Goal: Download file/media

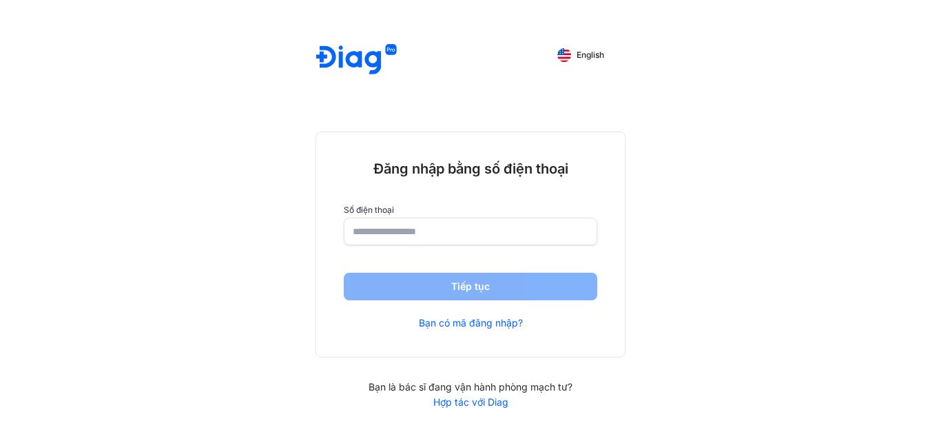
click at [435, 218] on div at bounding box center [470, 232] width 253 height 28
click at [432, 224] on input "number" at bounding box center [471, 230] width 236 height 25
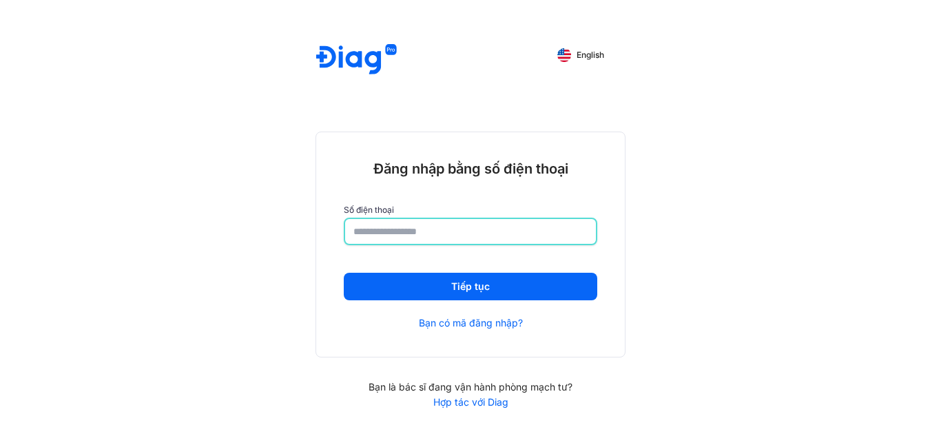
type input "**********"
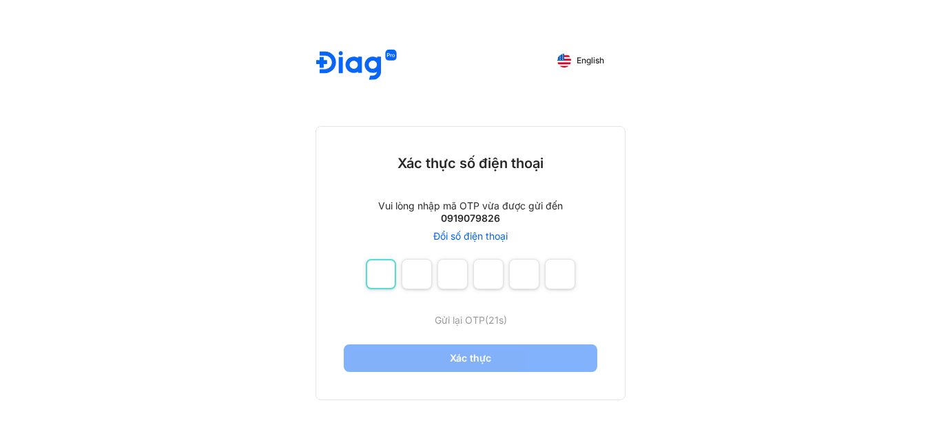
click at [374, 277] on input "number" at bounding box center [381, 274] width 30 height 30
type input "*"
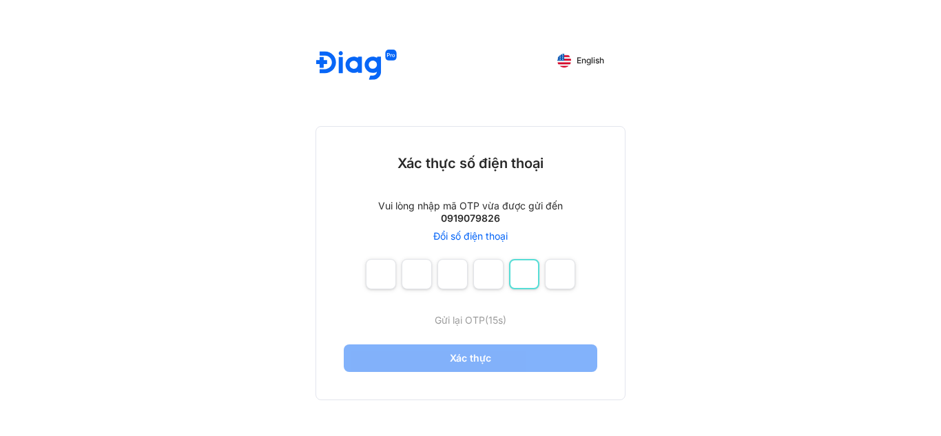
type input "*"
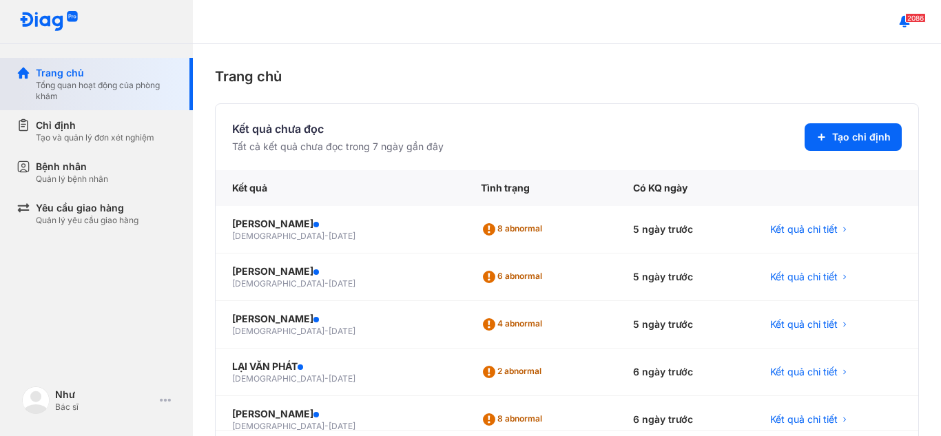
click at [112, 82] on div "Tổng quan hoạt động của phòng khám" at bounding box center [106, 91] width 140 height 22
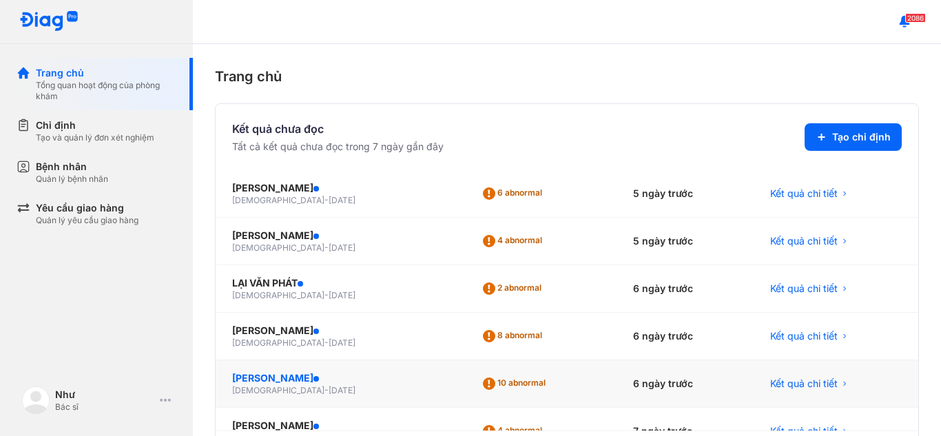
scroll to position [202, 0]
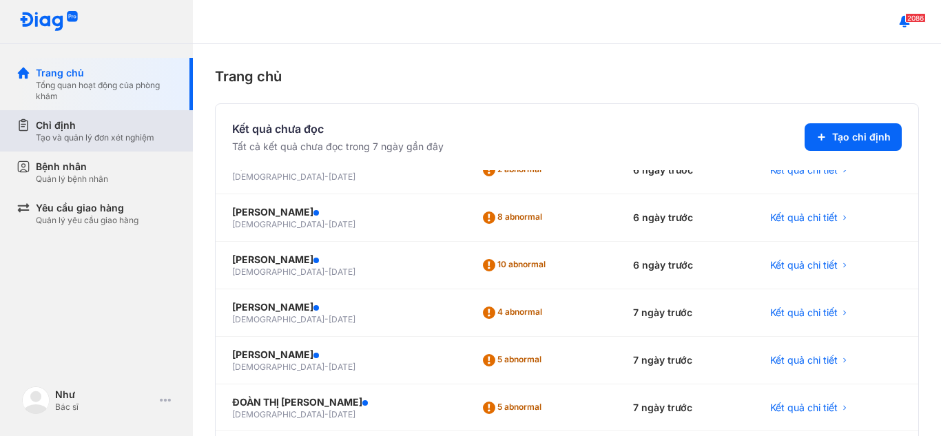
click at [63, 118] on div "Chỉ định Tạo và quản lý đơn xét nghiệm" at bounding box center [105, 130] width 176 height 41
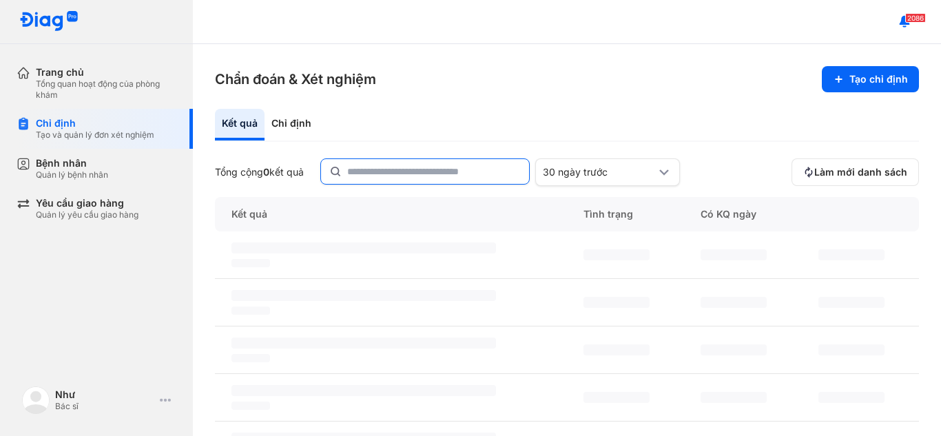
click at [458, 178] on input "text" at bounding box center [434, 171] width 174 height 25
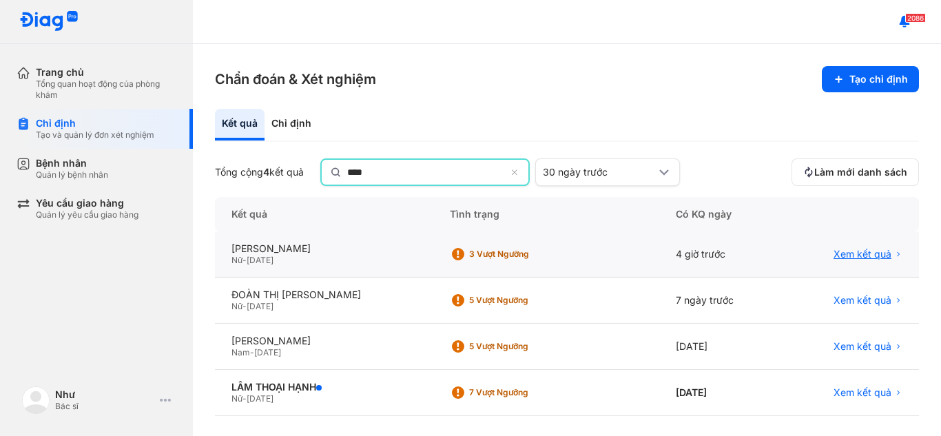
type input "****"
click at [846, 250] on span "Xem kết quả" at bounding box center [862, 255] width 58 height 12
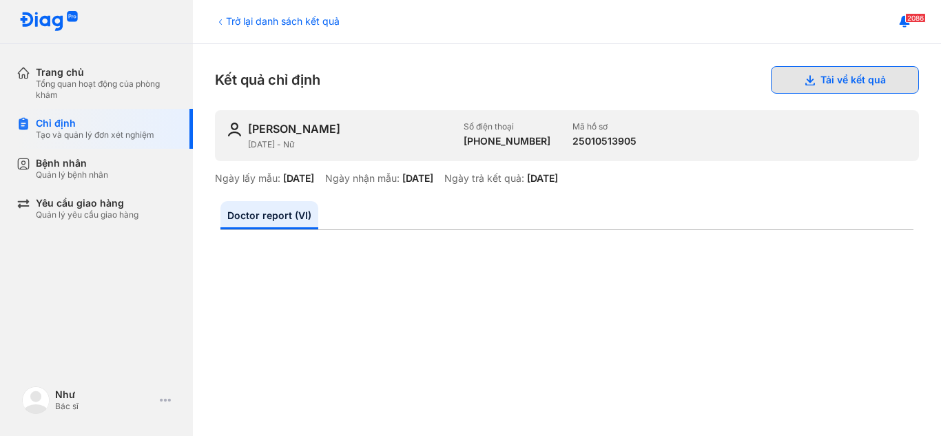
click at [825, 91] on button "Tải về kết quả" at bounding box center [845, 80] width 148 height 28
